Goal: Check status

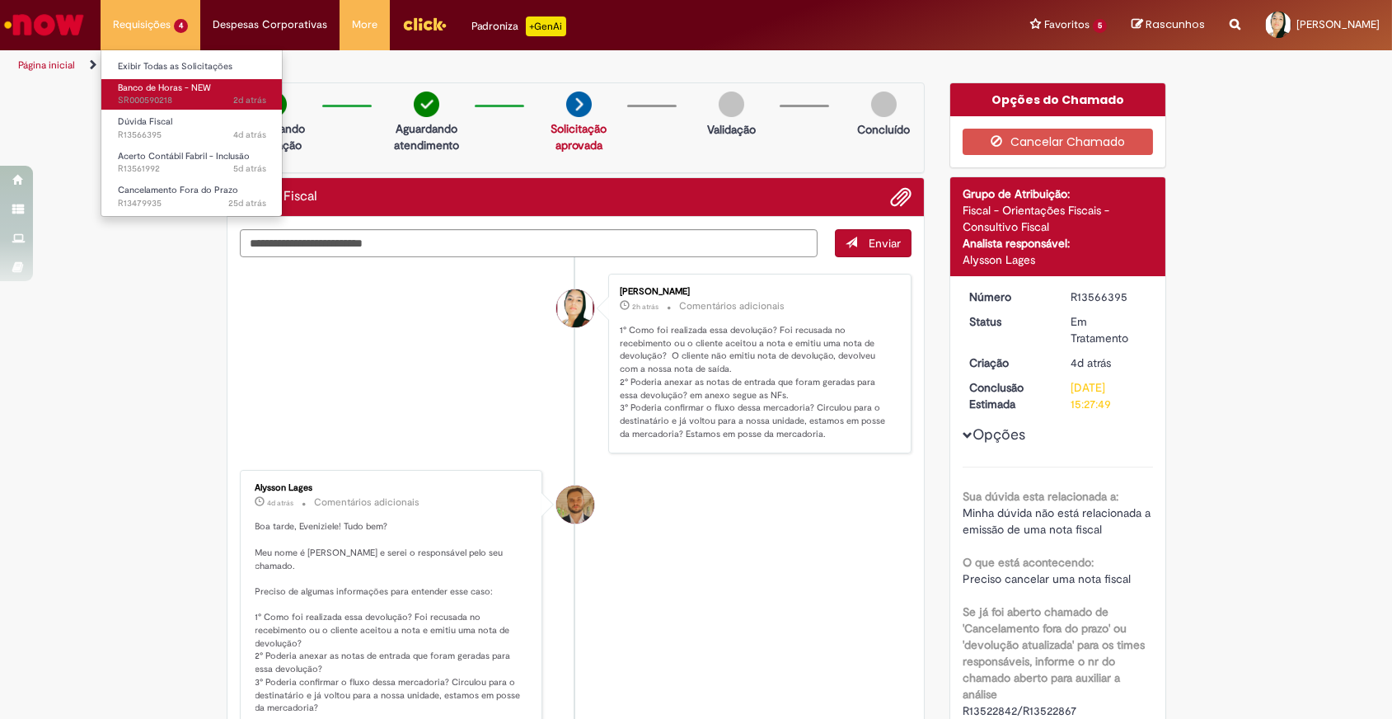
click at [173, 89] on span "Banco de Horas - NEW" at bounding box center [164, 88] width 93 height 12
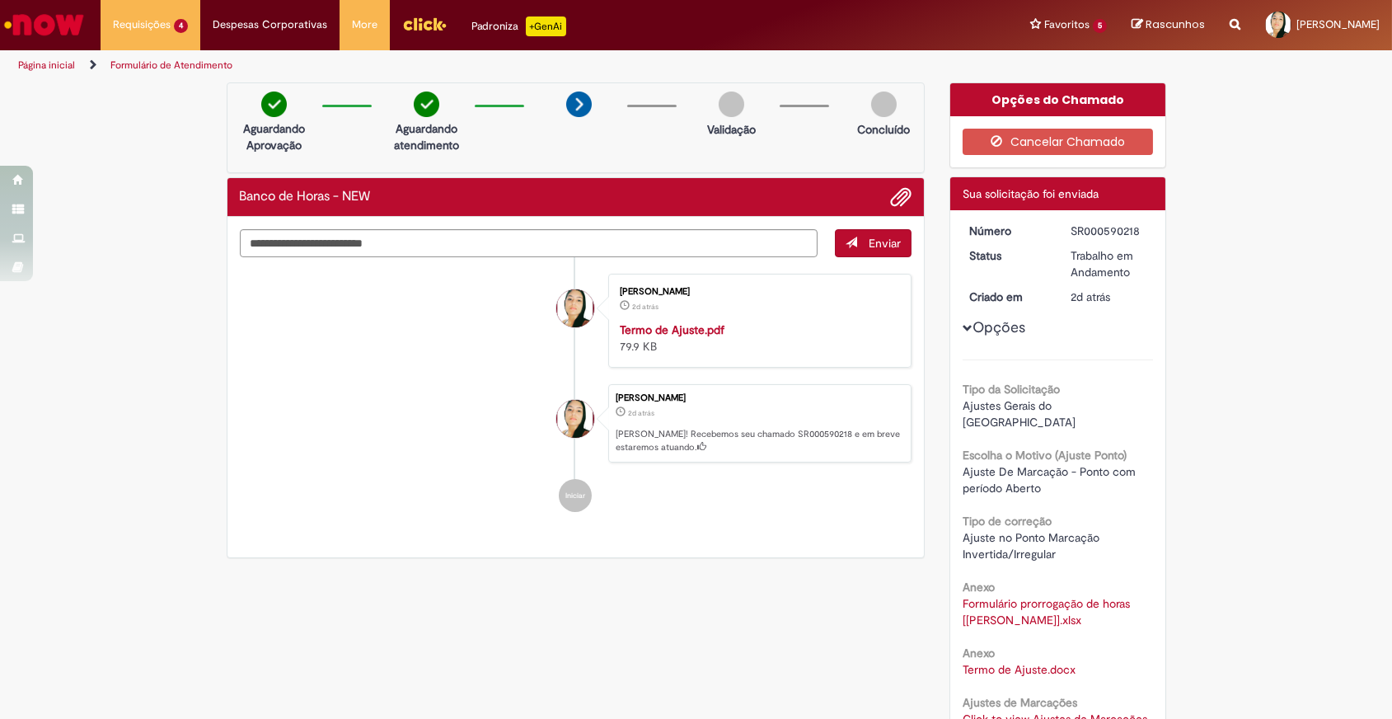
click at [100, 194] on div "Verificar Código de Barras Aguardando Aprovação Aguardando atendimento Validaçã…" at bounding box center [696, 646] width 1392 height 1128
drag, startPoint x: 667, startPoint y: 448, endPoint x: 607, endPoint y: 429, distance: 63.1
click at [608, 429] on div "[PERSON_NAME] 2d atrás 2 dias atrás [PERSON_NAME]! Recebemos seu chamado SR0005…" at bounding box center [759, 423] width 303 height 79
click at [660, 448] on p "[PERSON_NAME]! Recebemos seu chamado SR000590218 e em breve estaremos atuando." at bounding box center [759, 441] width 287 height 26
click at [654, 476] on ul "[PERSON_NAME] 2d atrás 2 dias atrás Termo de Ajuste.pdf 79.9 KB [PERSON_NAME] 2…" at bounding box center [576, 393] width 673 height 272
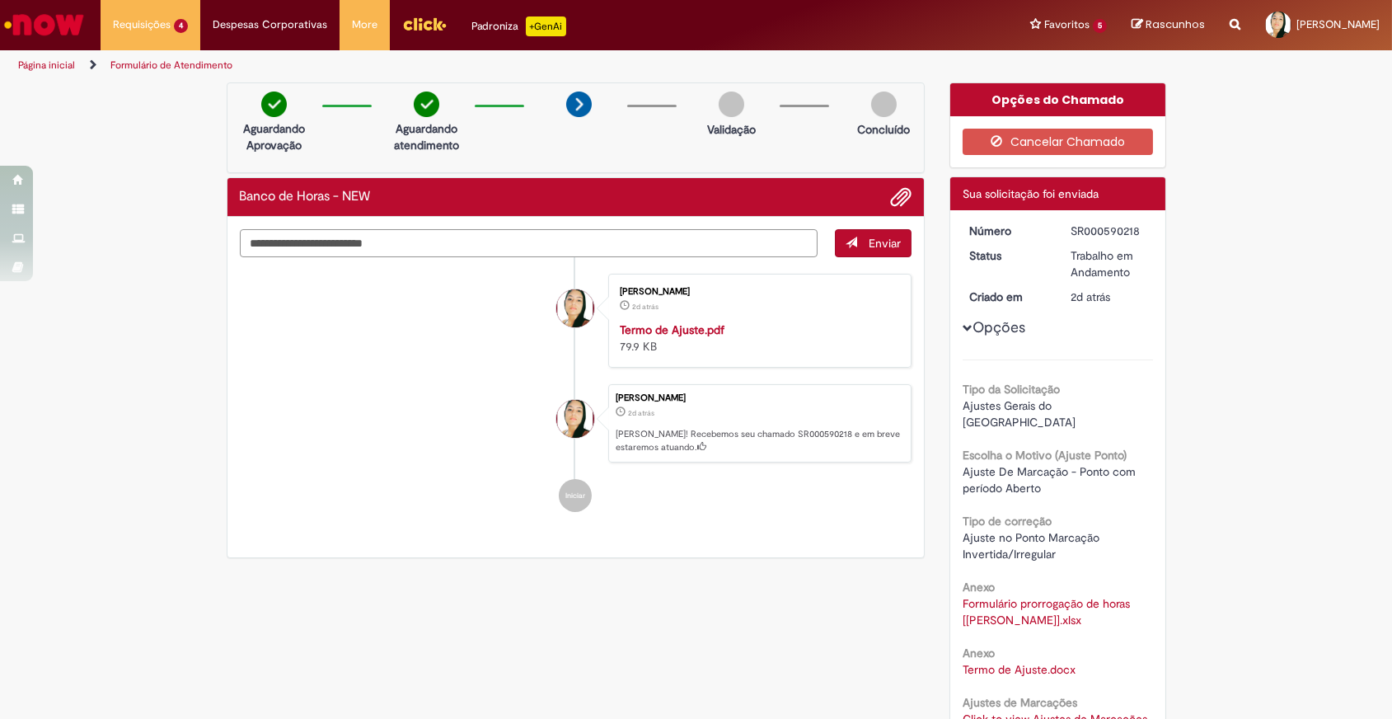
click at [333, 241] on textarea "Digite sua mensagem aqui..." at bounding box center [529, 243] width 579 height 28
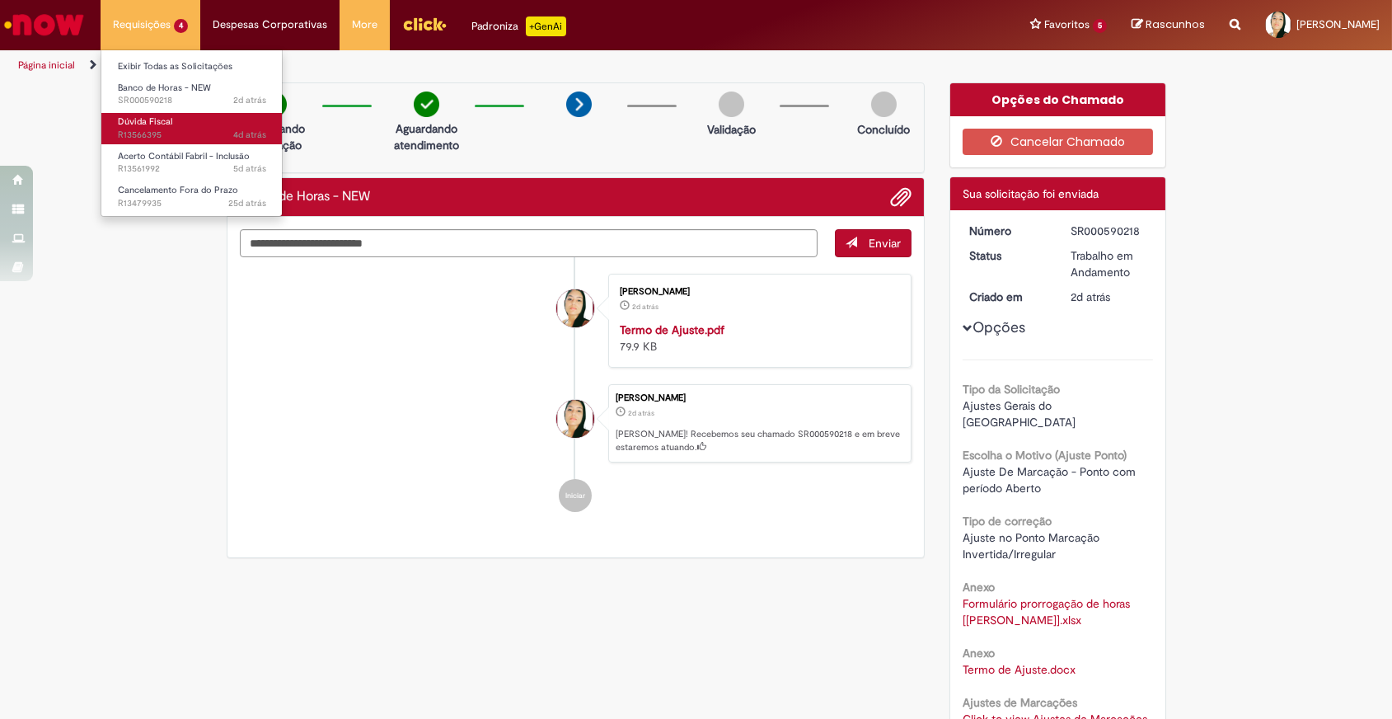
click at [148, 131] on span "4d atrás 4 dias atrás R13566395" at bounding box center [192, 135] width 148 height 13
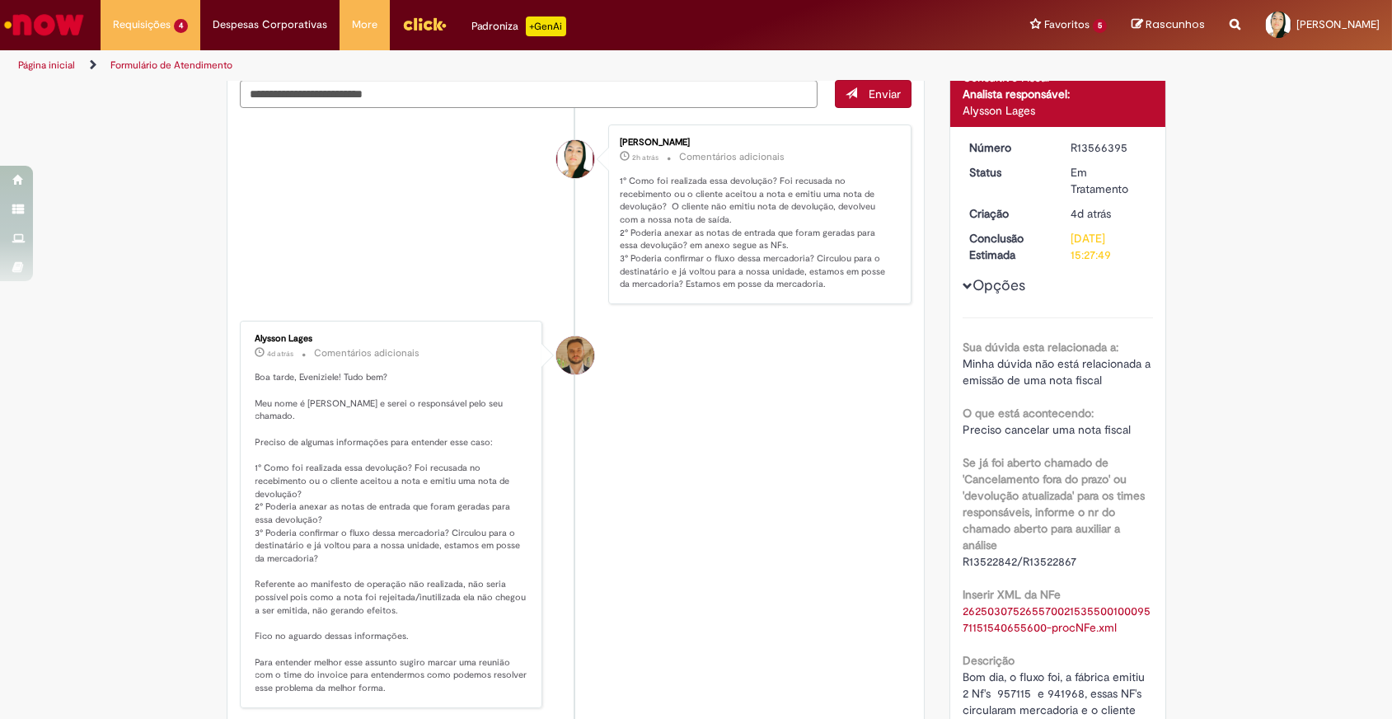
scroll to position [224, 0]
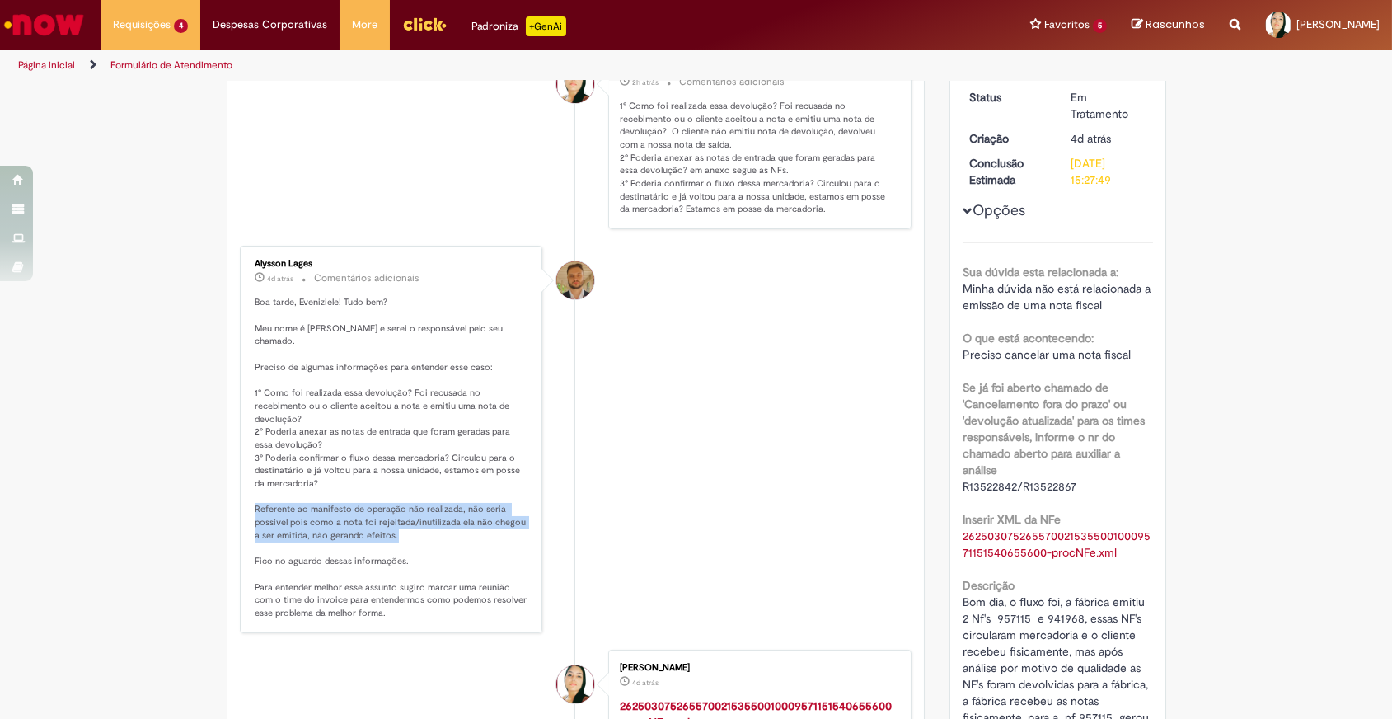
drag, startPoint x: 245, startPoint y: 495, endPoint x: 387, endPoint y: 518, distance: 143.5
click at [387, 518] on div "Alysson Lages 4d atrás 4 dias atrás Comentários adicionais" at bounding box center [391, 440] width 293 height 378
copy p "Referente ao manifesto de operação não realizada, não seria possível pois como …"
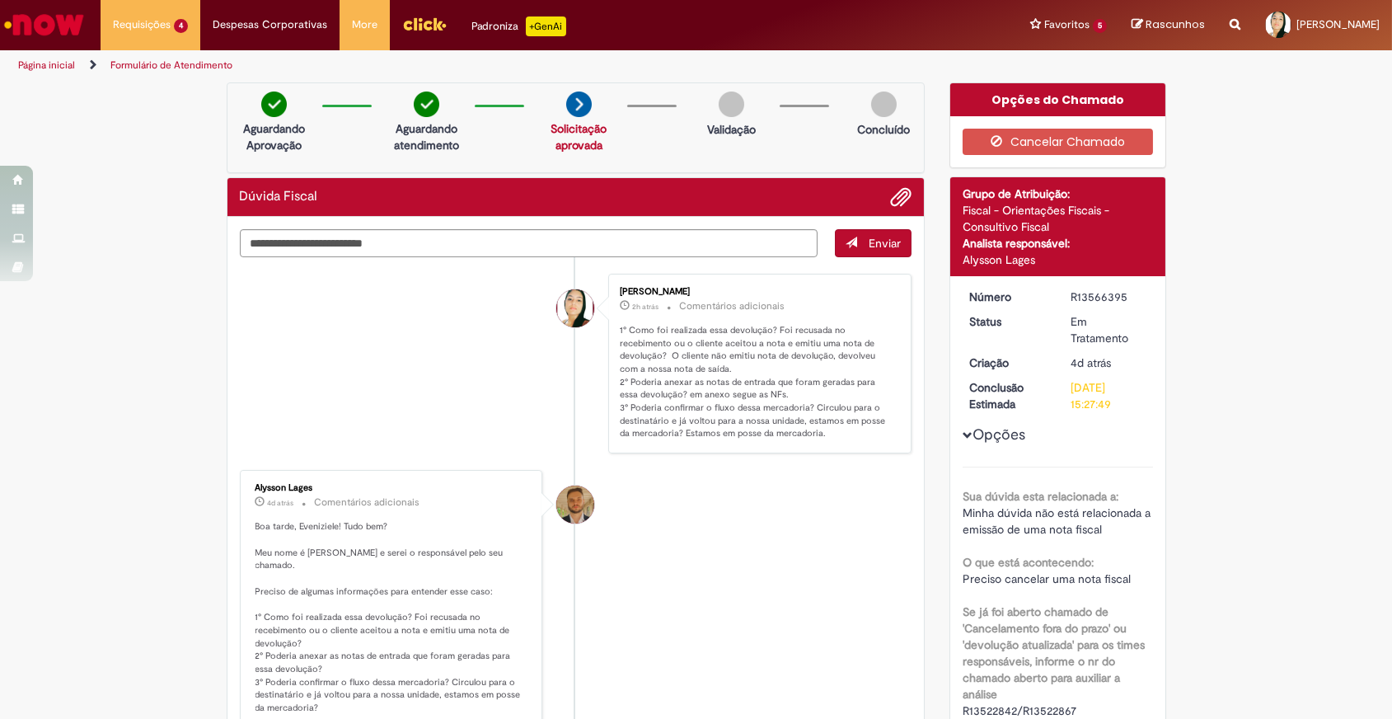
click at [721, 492] on li "Alysson Lages 4d atrás 4 dias atrás Comentários adicionais" at bounding box center [576, 663] width 673 height 387
